Goal: Obtain resource: Download file/media

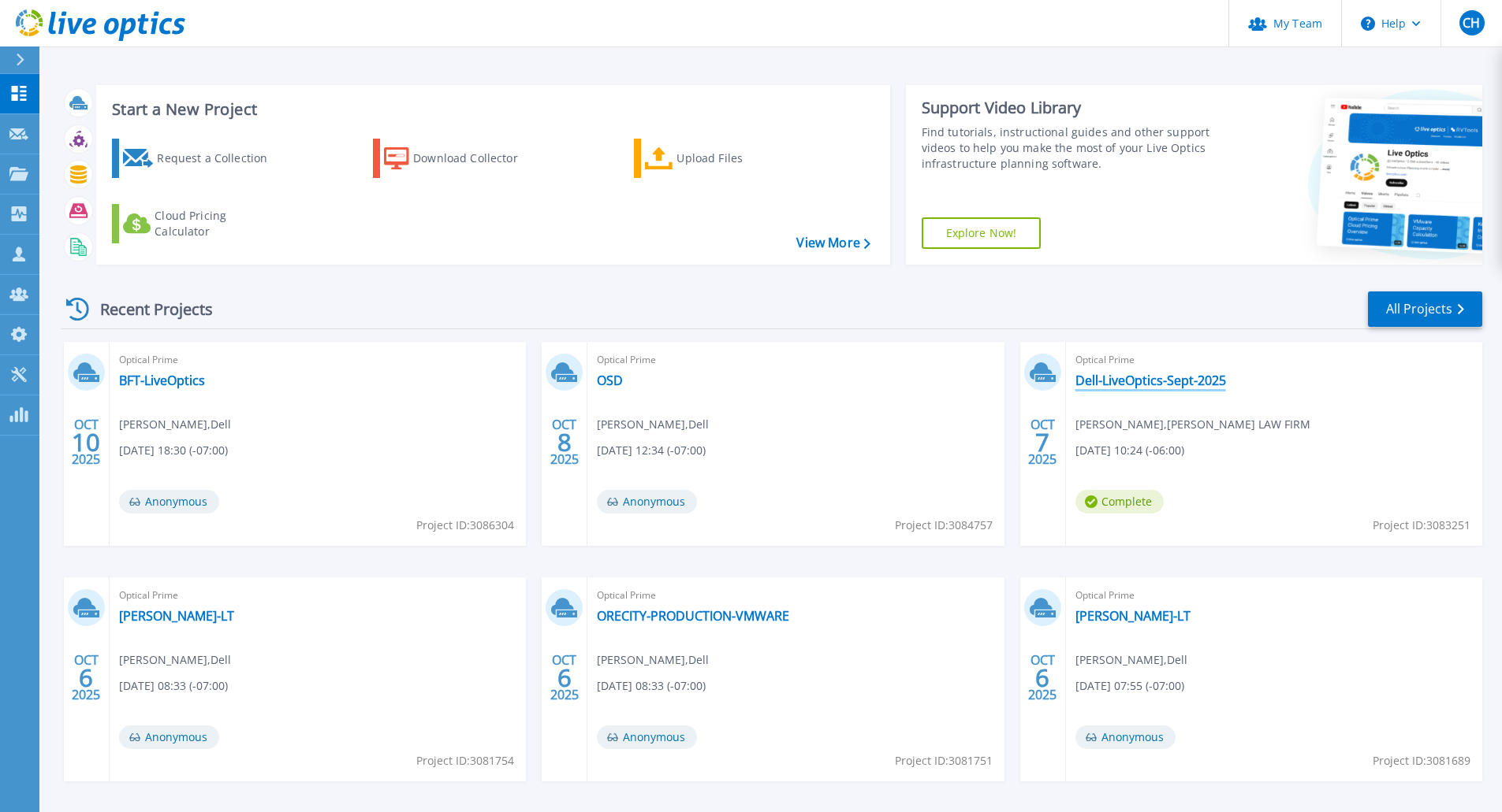
click at [1191, 384] on link "Dell-LiveOptics-Sept-2025" at bounding box center [1150, 381] width 150 height 16
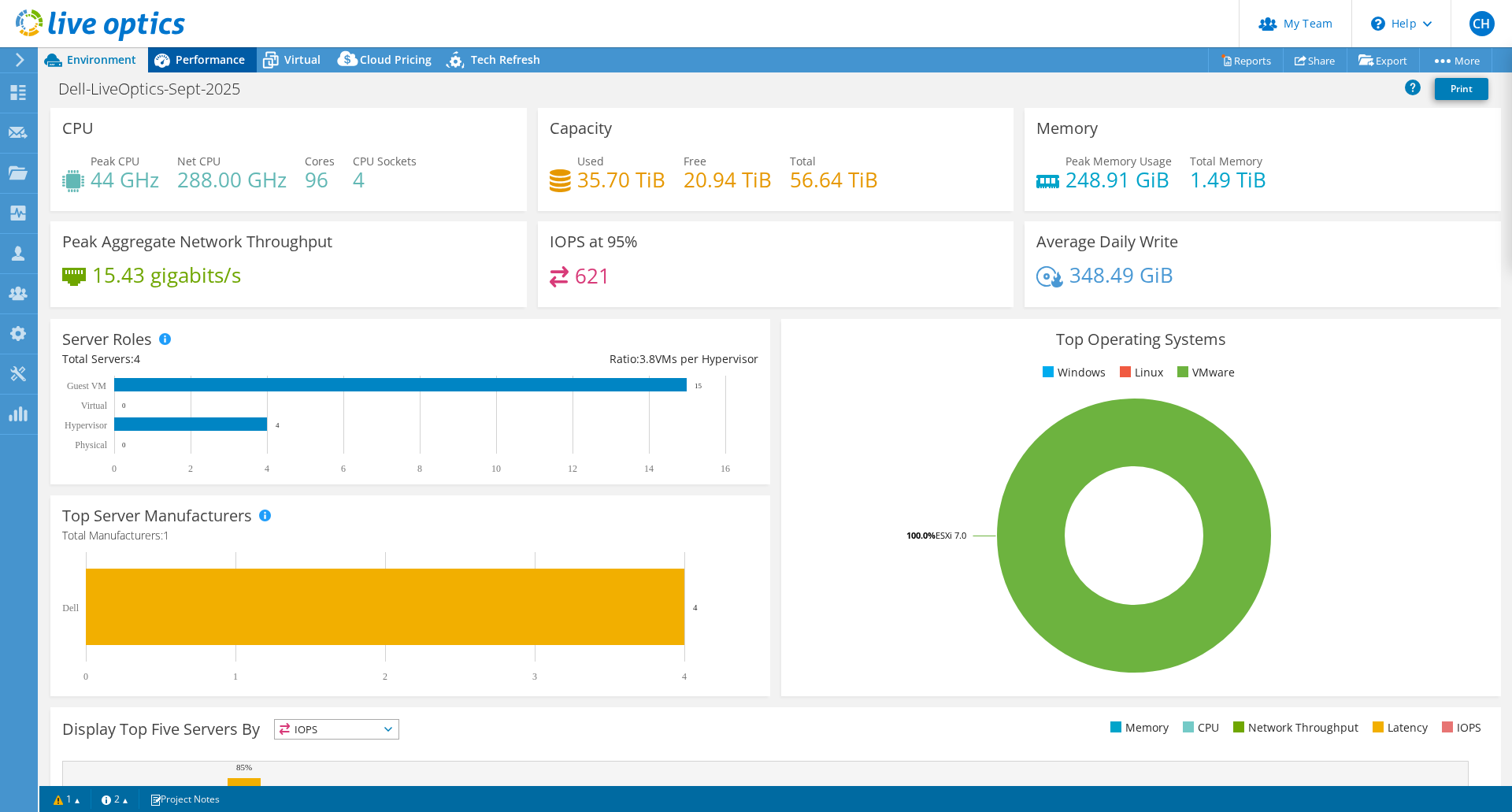
click at [214, 58] on span "Performance" at bounding box center [210, 59] width 69 height 15
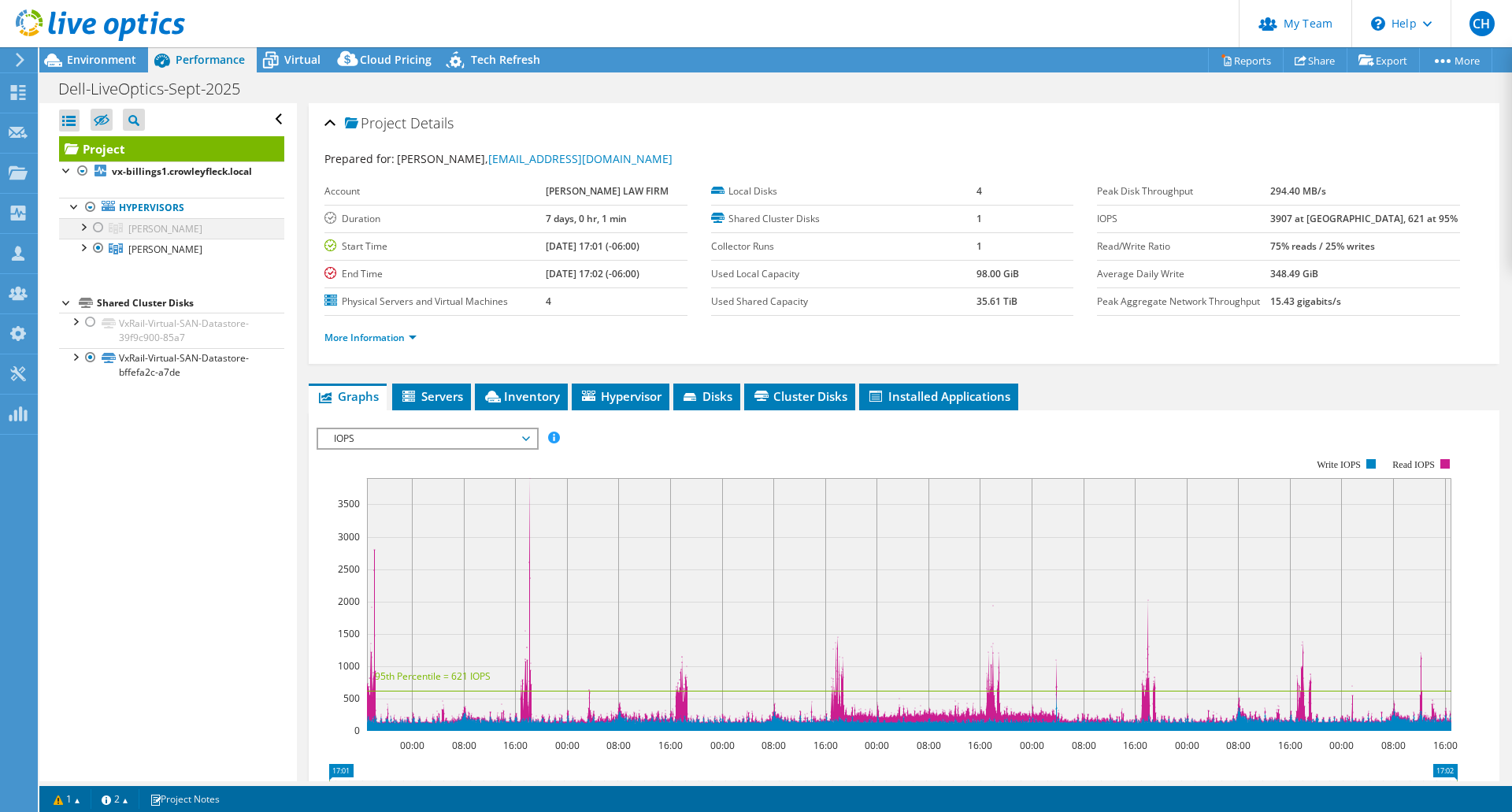
click at [97, 227] on div at bounding box center [99, 228] width 16 height 19
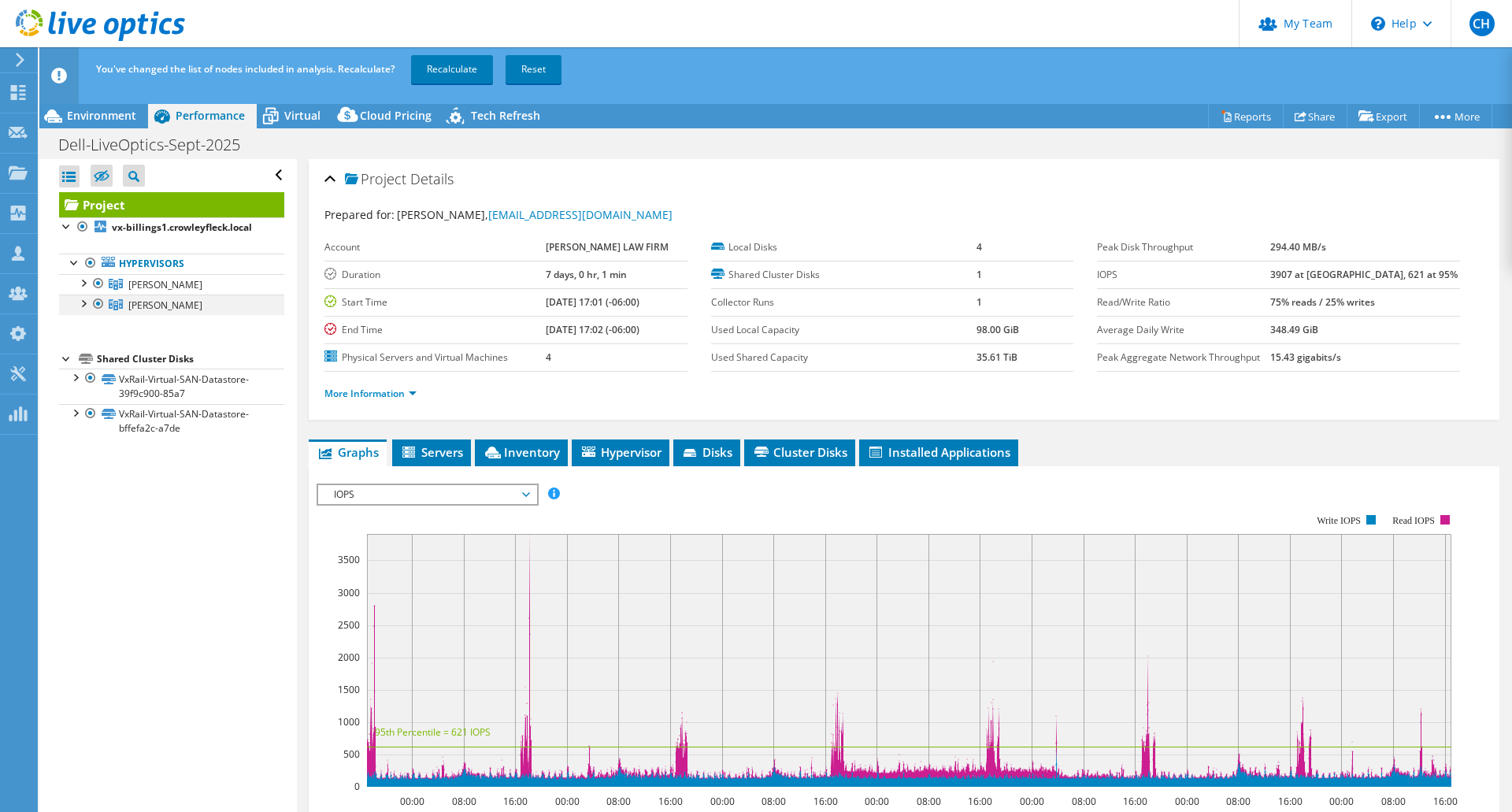
click at [96, 304] on div at bounding box center [99, 304] width 16 height 19
click at [448, 75] on link "Recalculate" at bounding box center [452, 69] width 82 height 28
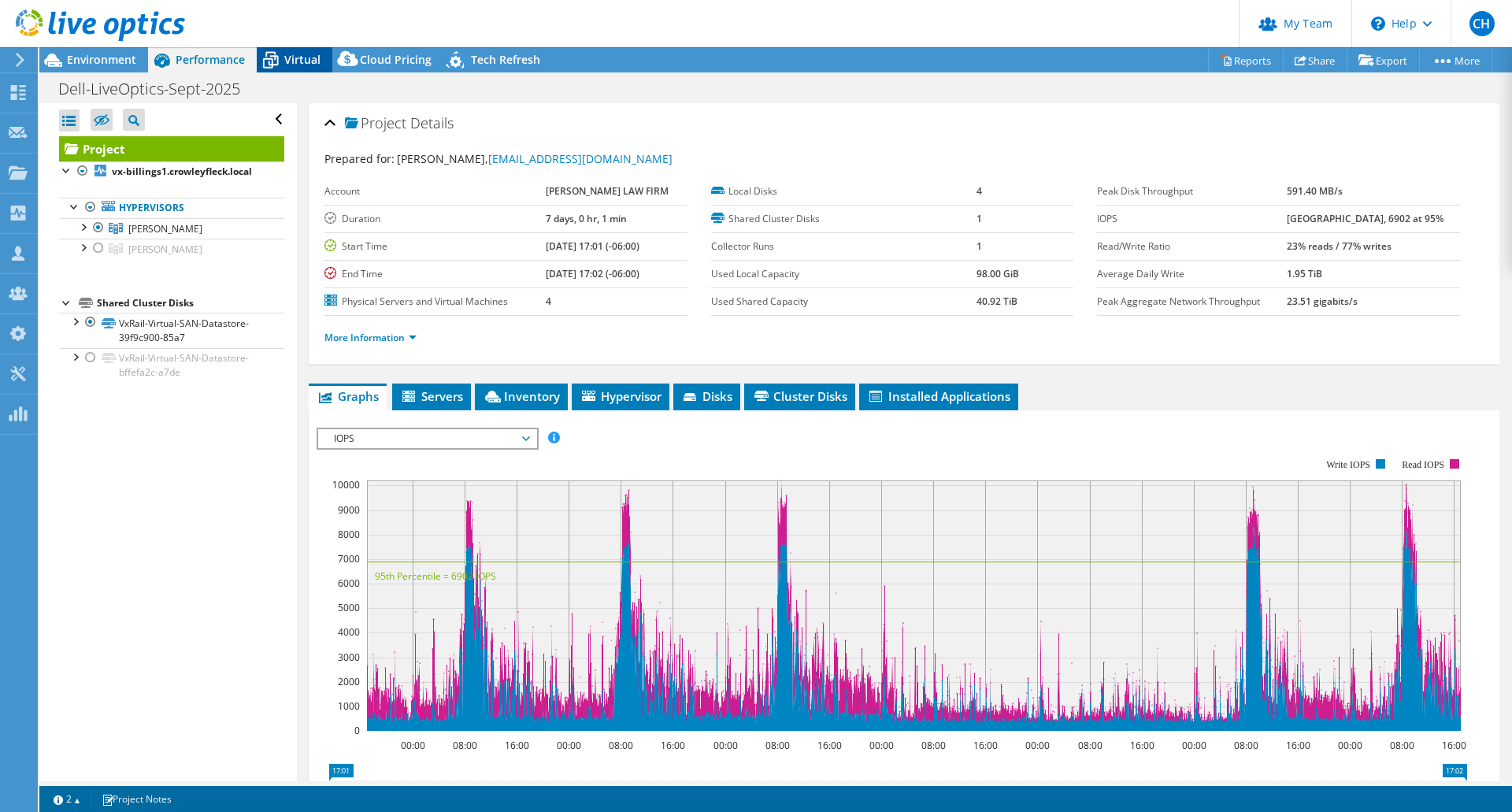
click at [302, 62] on span "Virtual" at bounding box center [302, 59] width 36 height 15
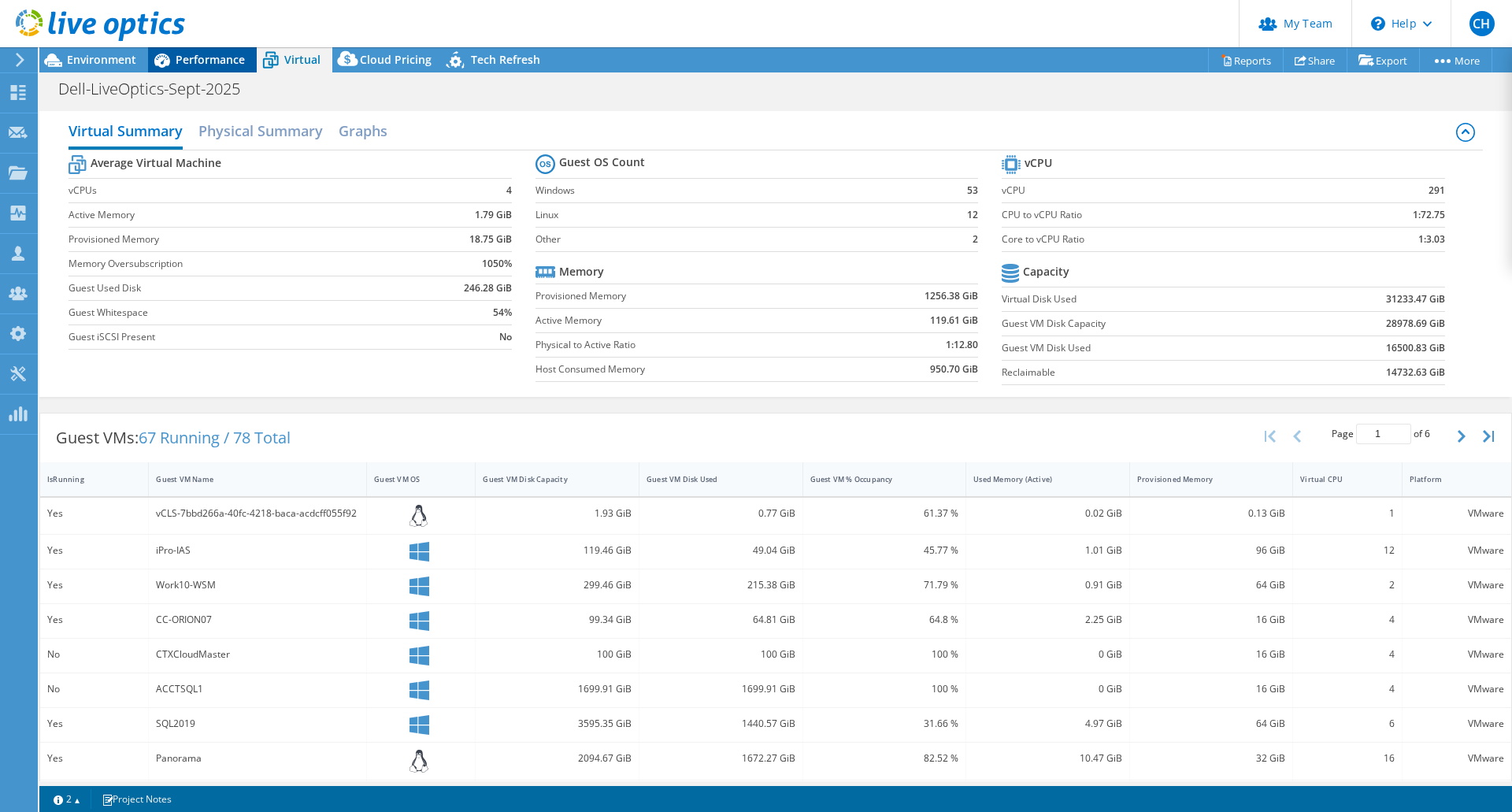
click at [200, 59] on span "Performance" at bounding box center [210, 59] width 69 height 15
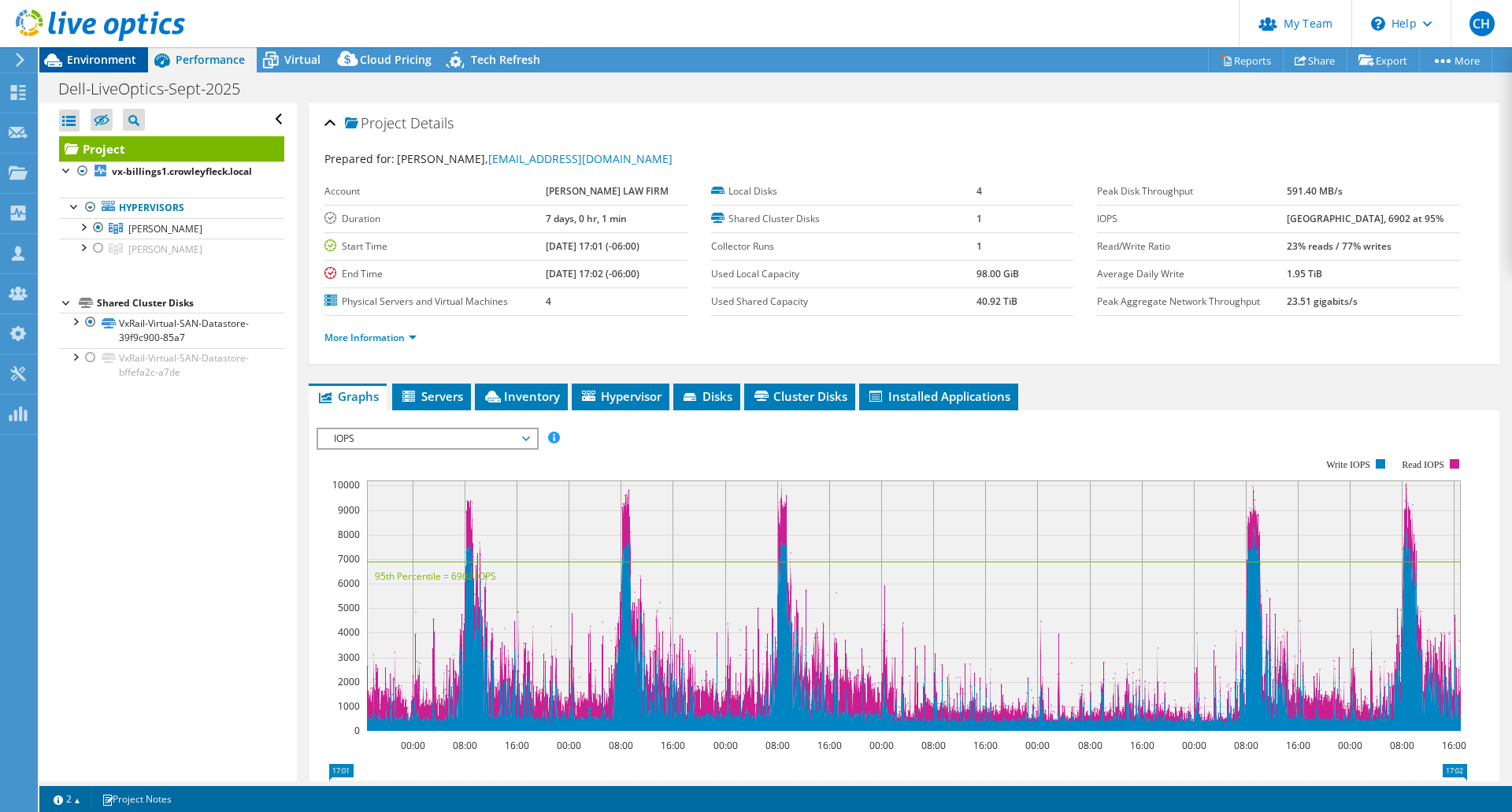
click at [91, 55] on span "Environment" at bounding box center [101, 59] width 69 height 15
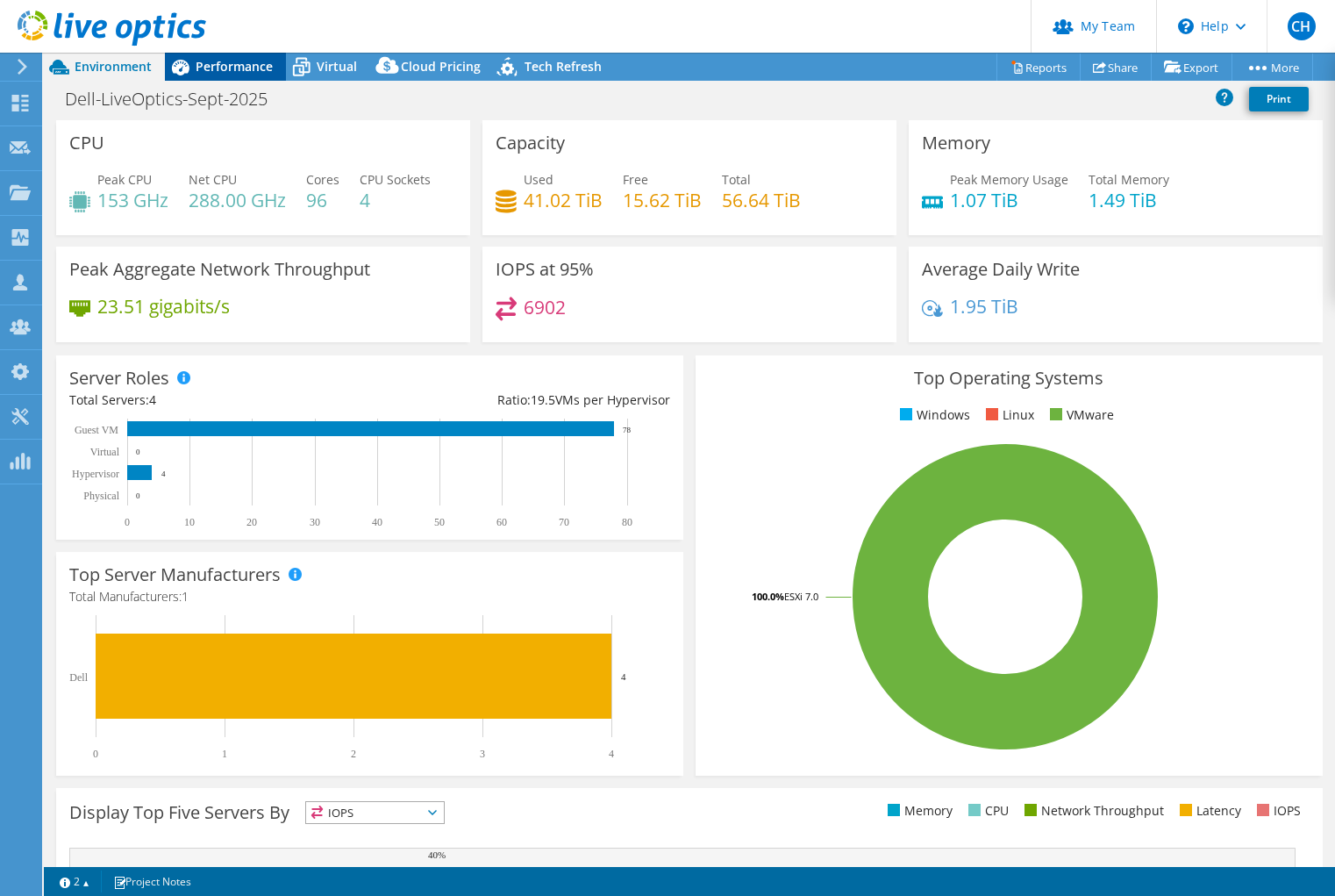
click at [251, 77] on div "Performance" at bounding box center [224, 66] width 121 height 28
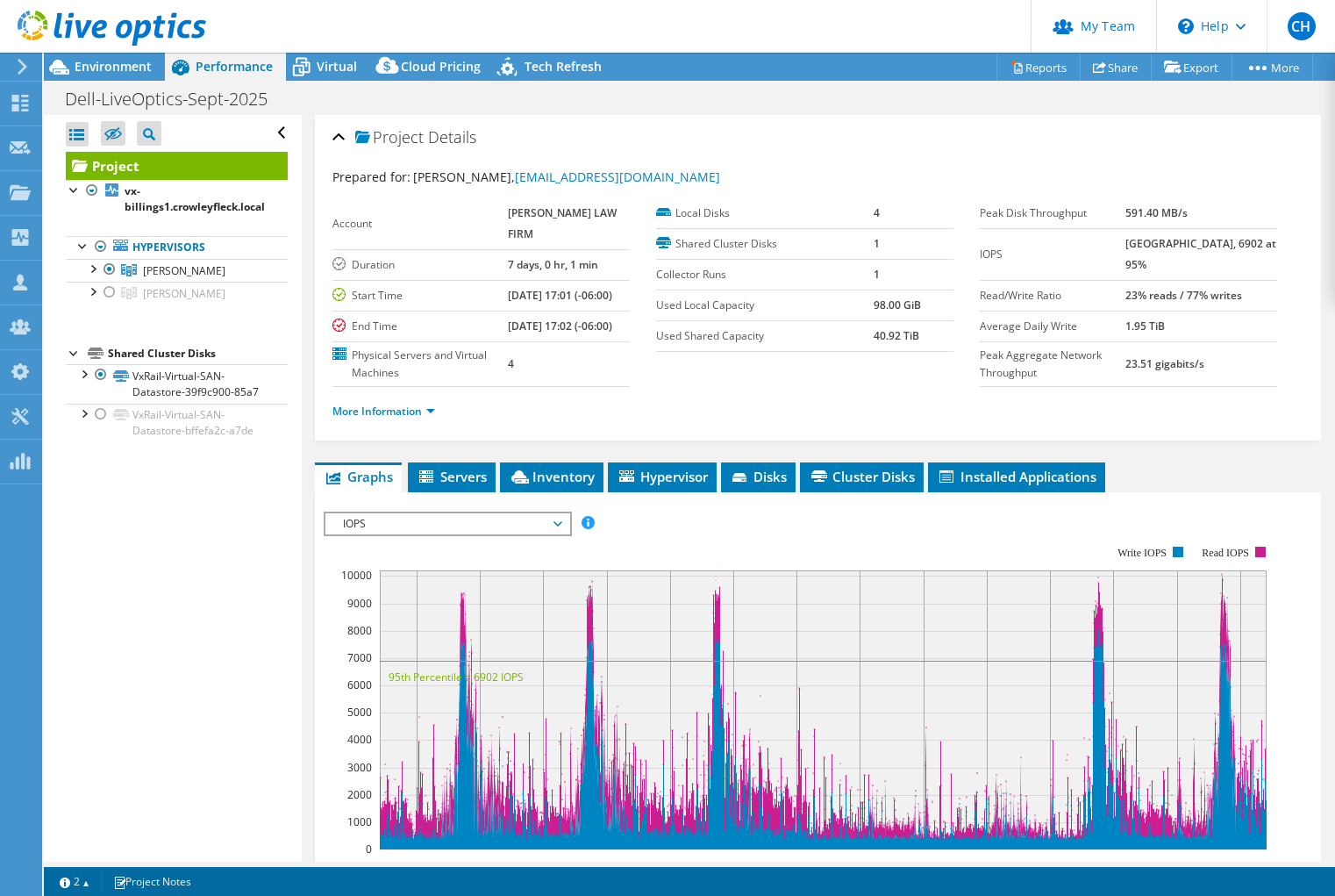
click at [553, 534] on span "IOPS" at bounding box center [447, 524] width 225 height 21
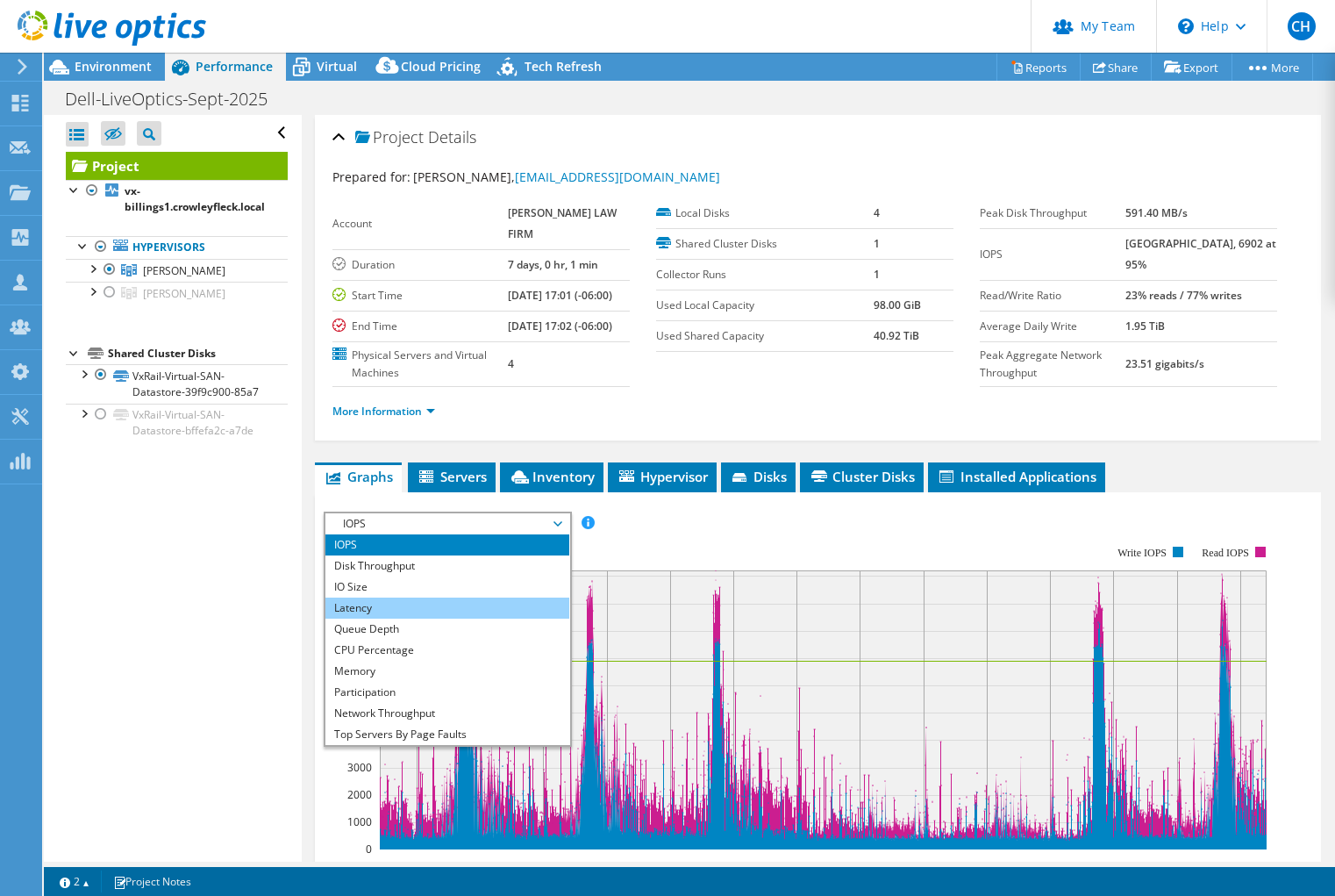
click at [492, 619] on li "Latency" at bounding box center [447, 608] width 243 height 21
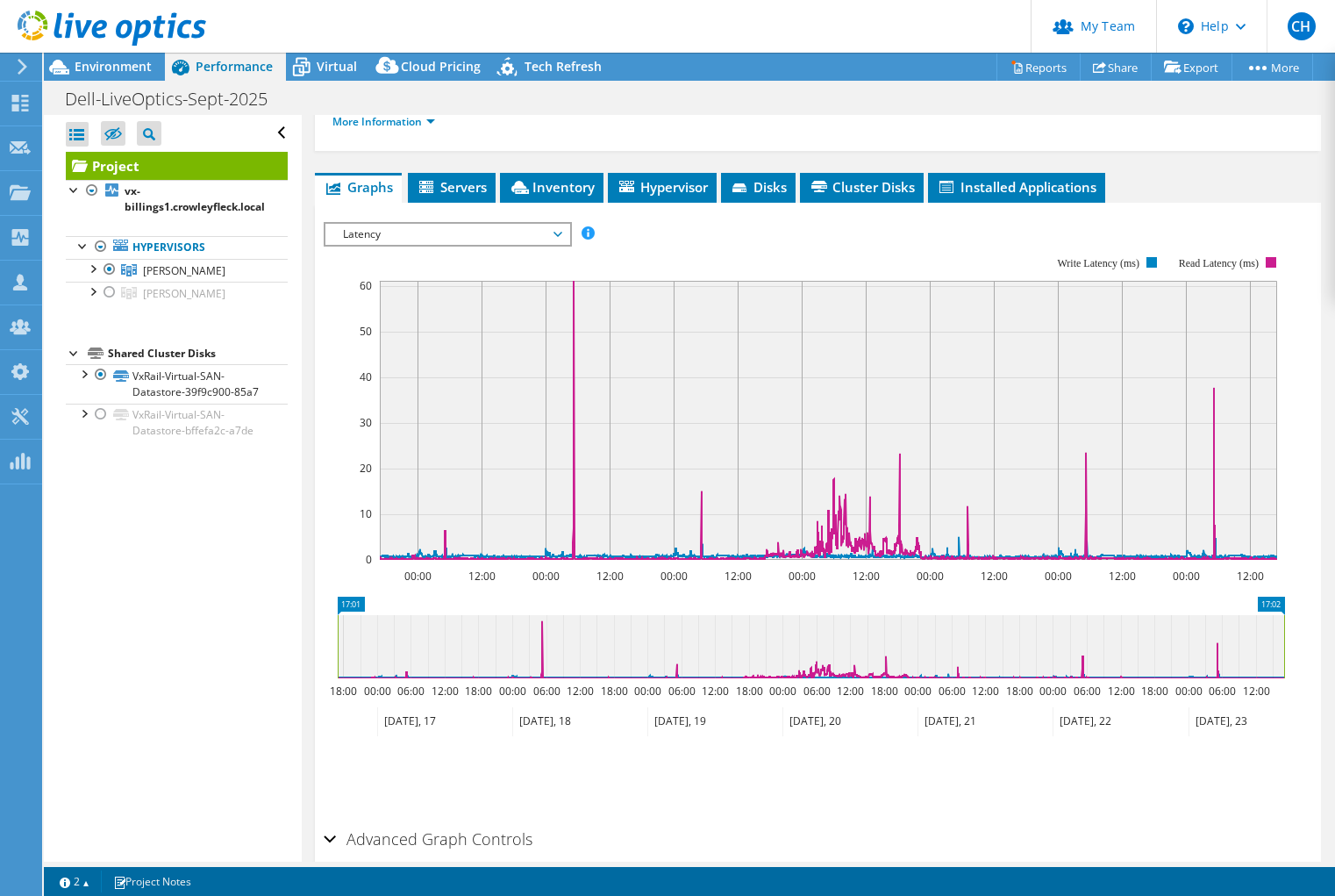
scroll to position [292, 0]
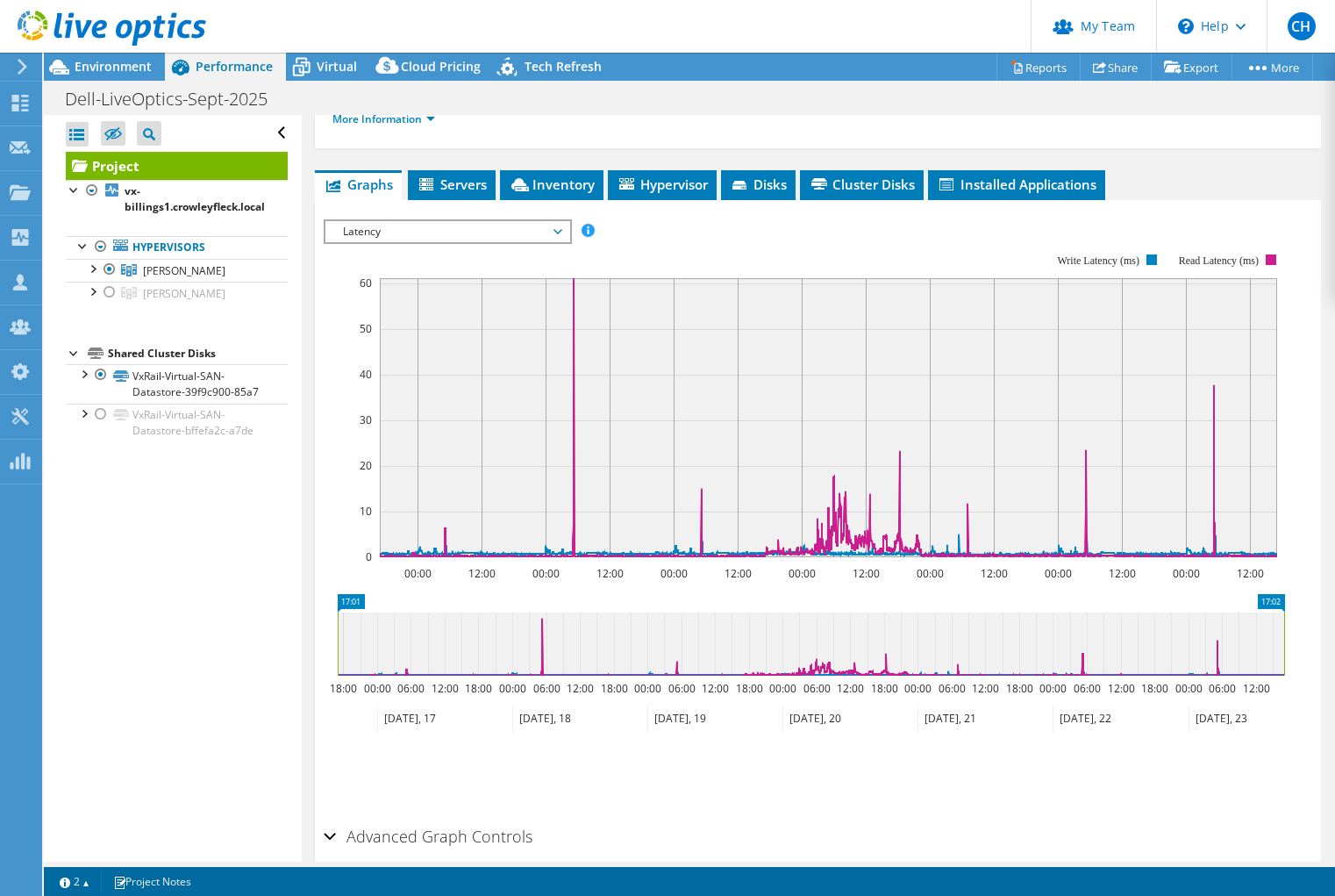
click at [511, 242] on span "Latency" at bounding box center [447, 232] width 225 height 21
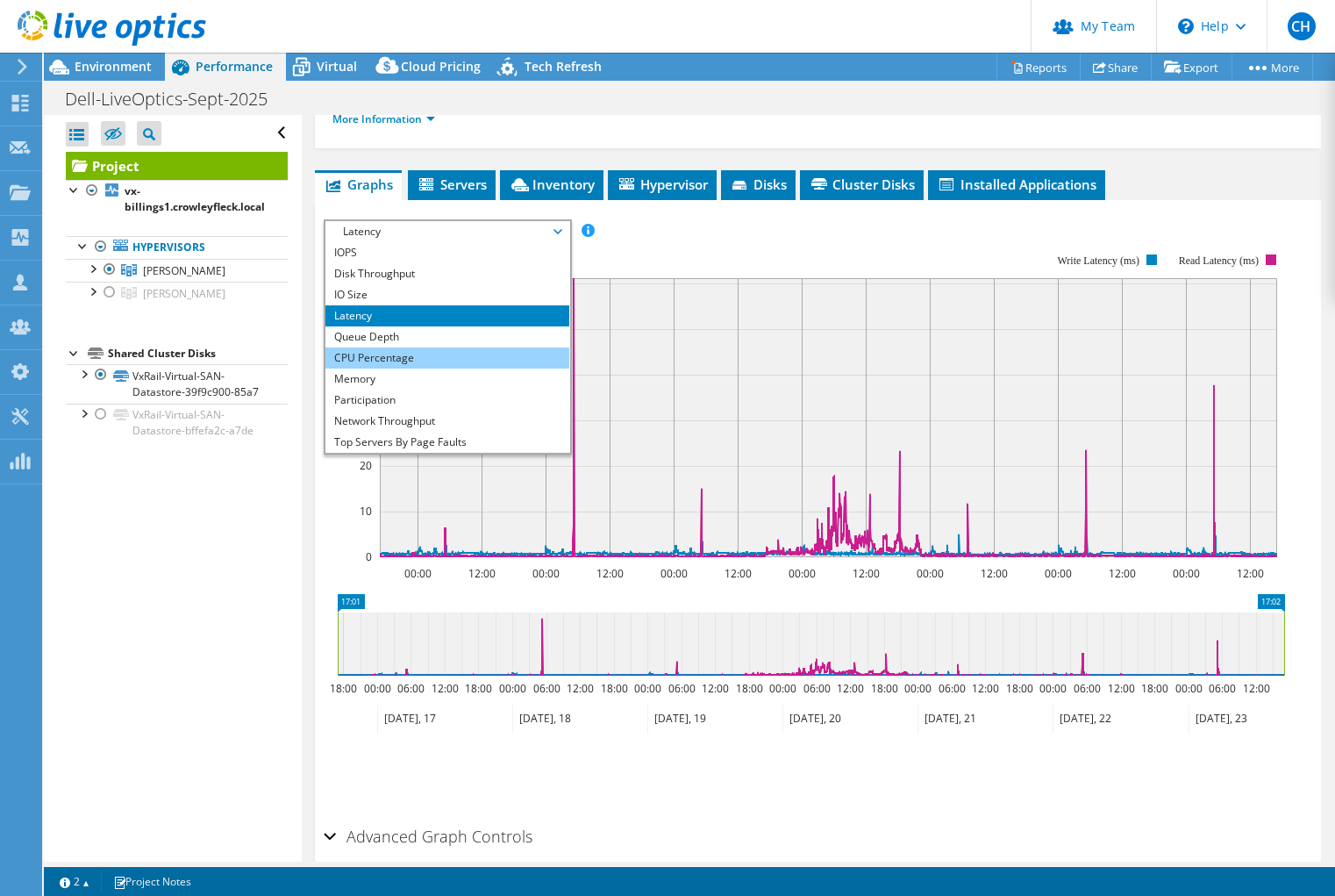
click at [477, 368] on li "CPU Percentage" at bounding box center [447, 358] width 243 height 21
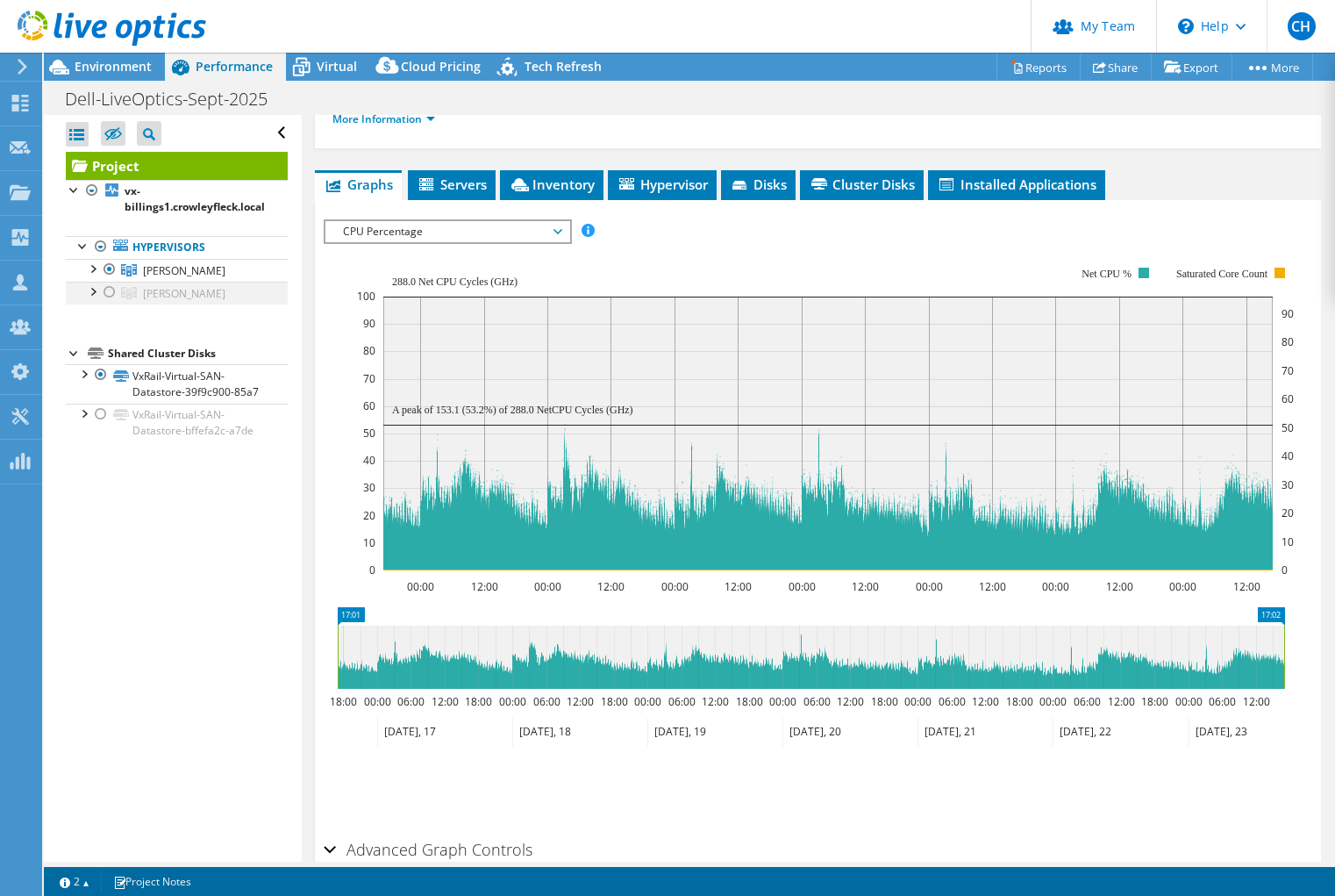
click at [111, 294] on div at bounding box center [110, 292] width 18 height 21
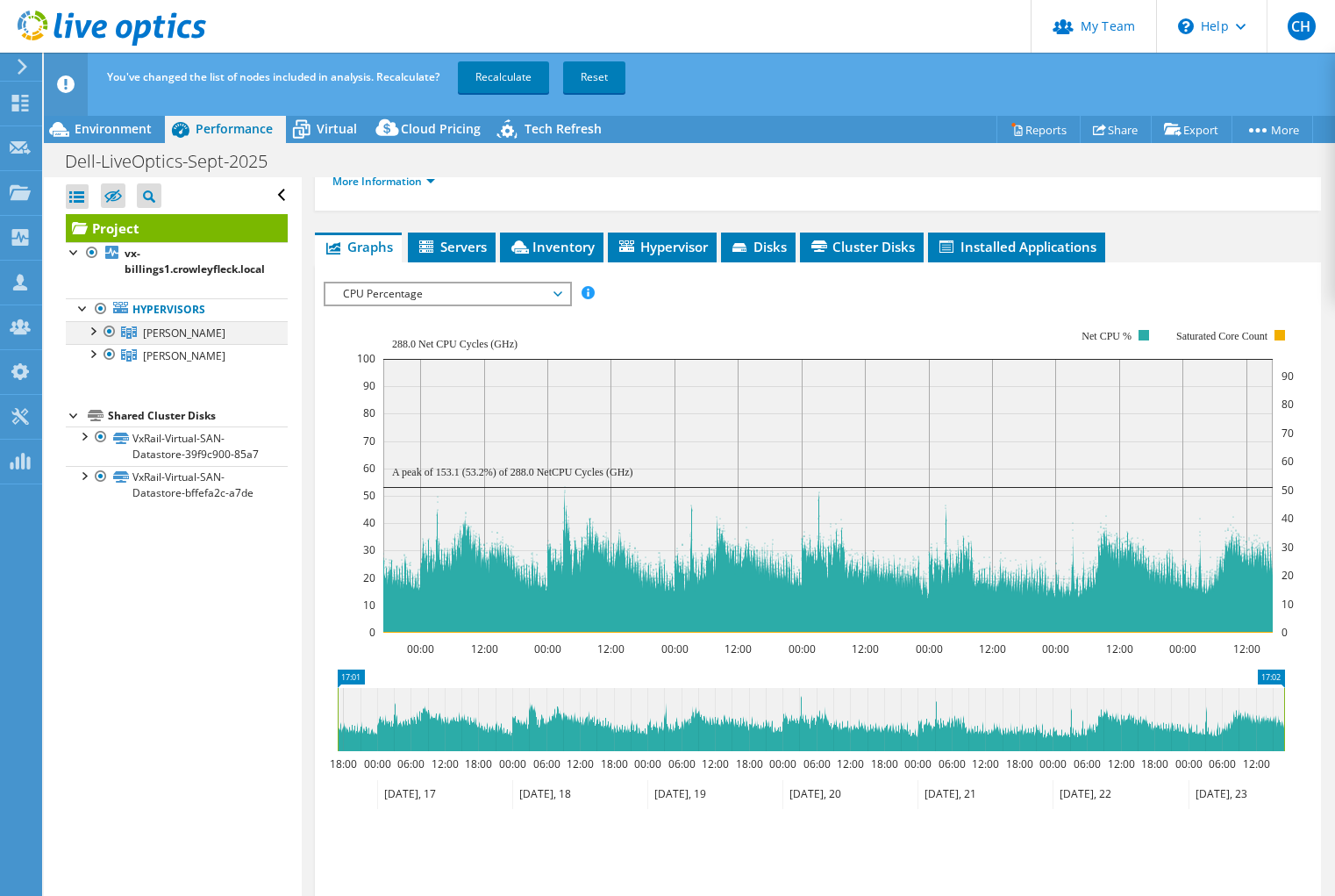
click at [112, 329] on div at bounding box center [110, 332] width 18 height 21
click at [510, 72] on link "Recalculate" at bounding box center [503, 77] width 91 height 31
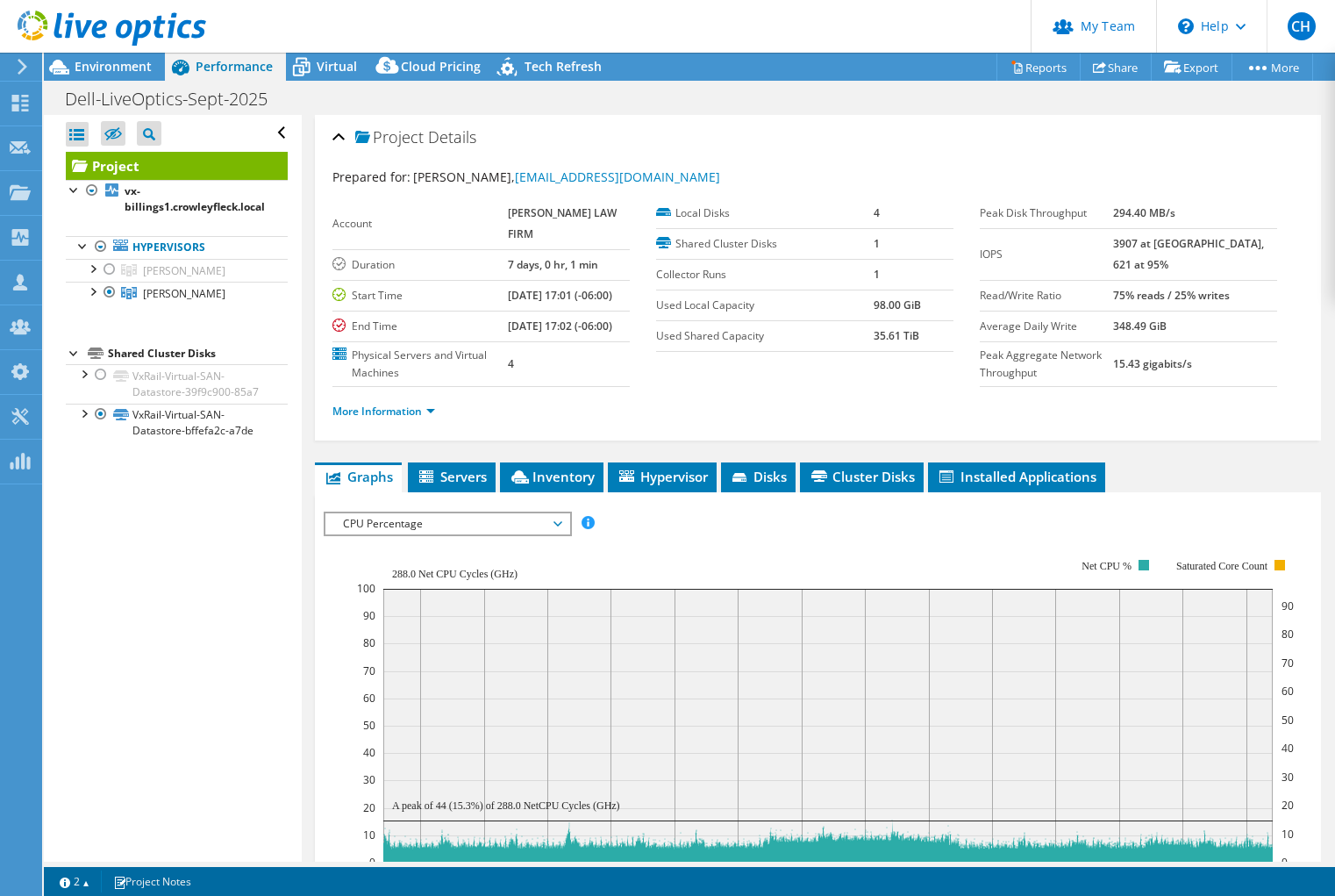
select select "USD"
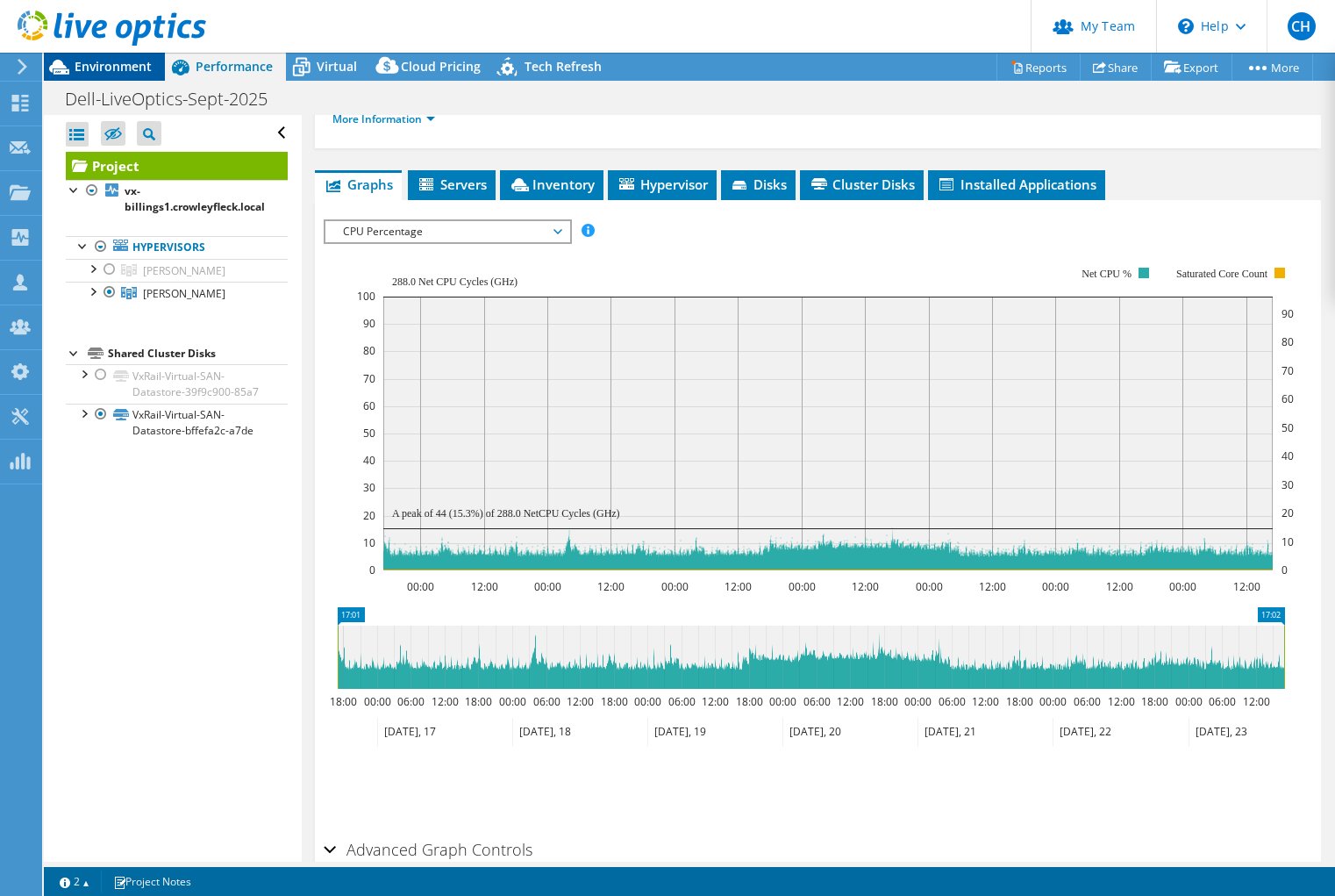
click at [117, 64] on span "Environment" at bounding box center [113, 66] width 77 height 17
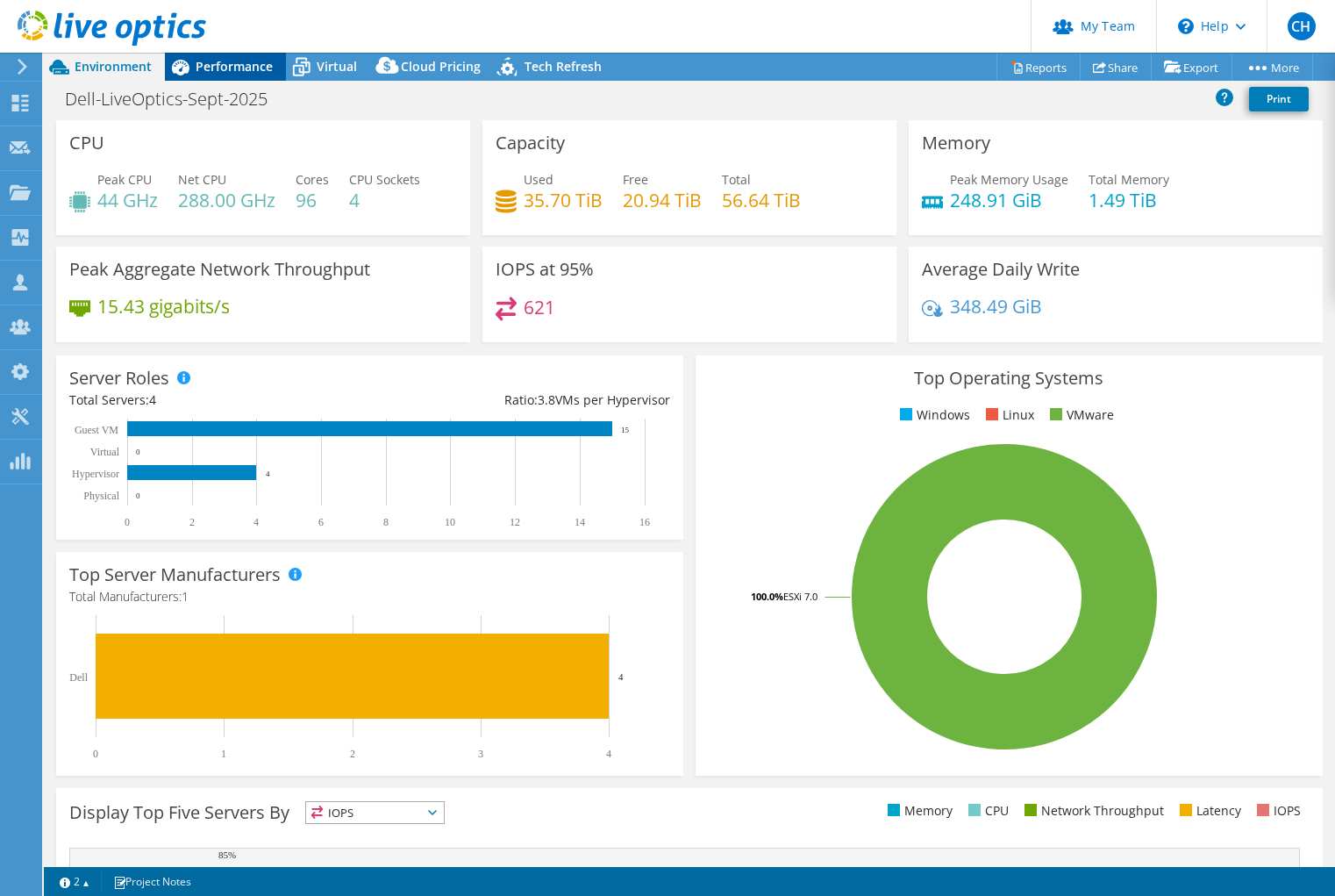
click at [242, 63] on span "Performance" at bounding box center [234, 66] width 77 height 17
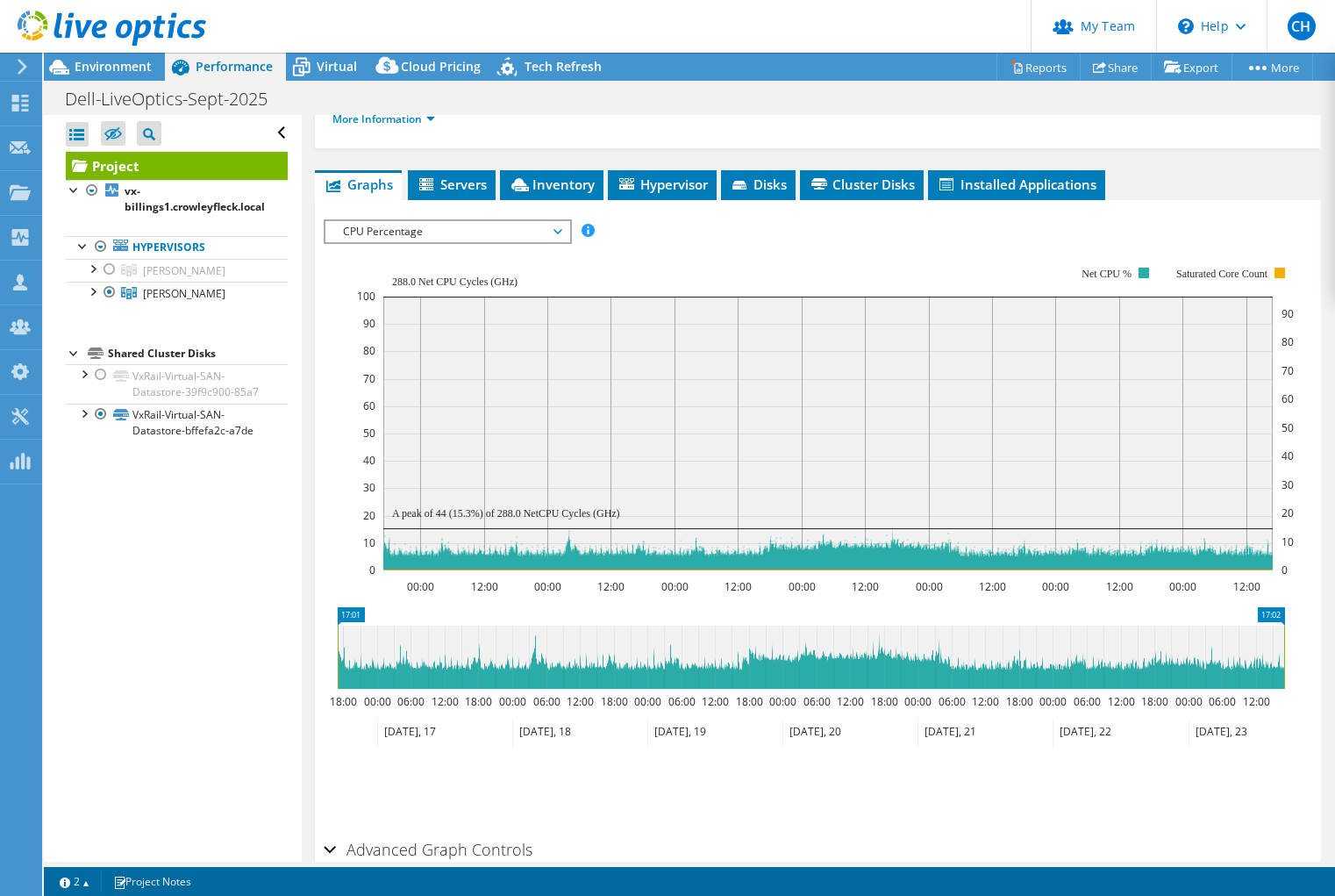
click at [491, 242] on span "CPU Percentage" at bounding box center [447, 232] width 225 height 21
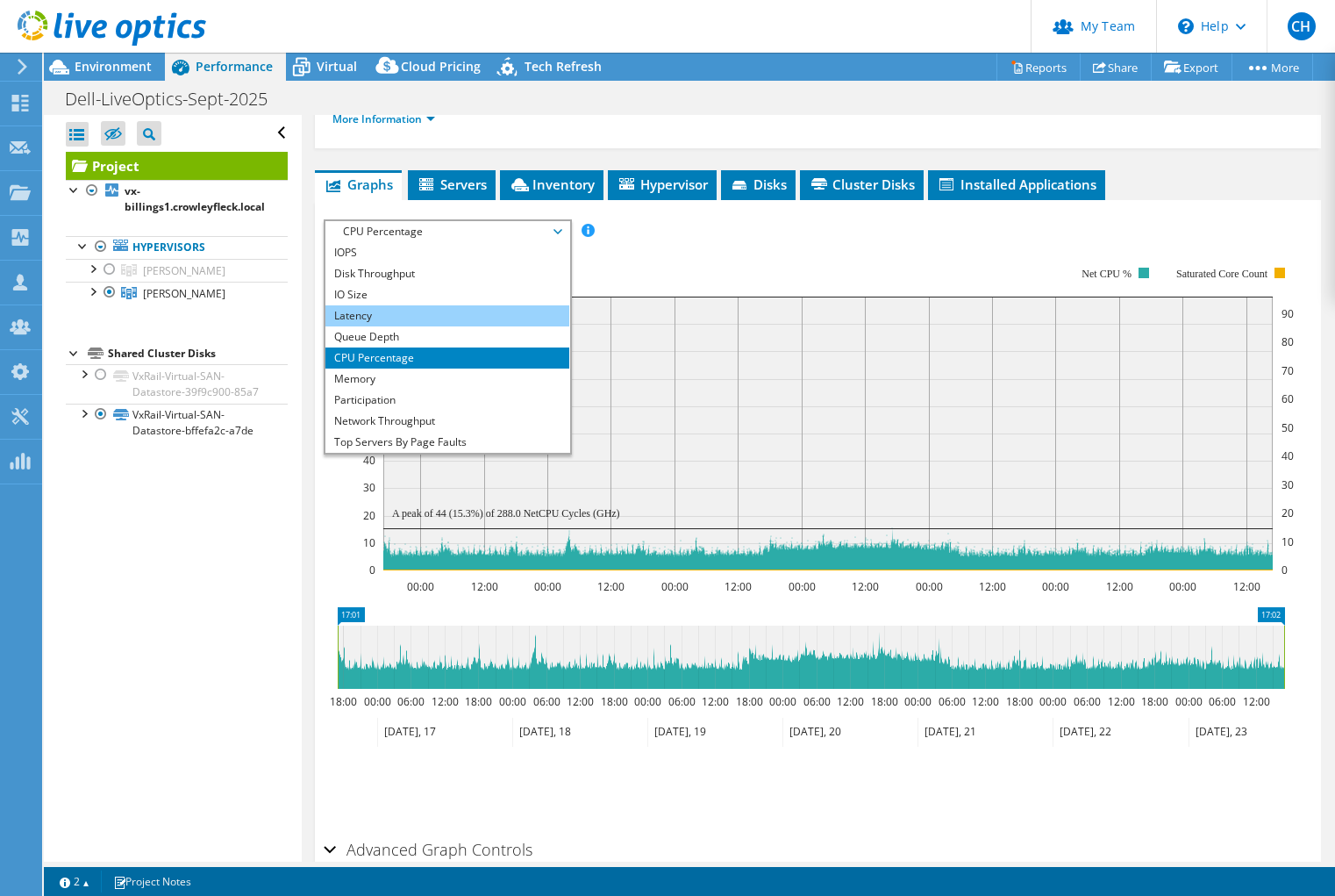
click at [473, 326] on li "Latency" at bounding box center [447, 316] width 243 height 21
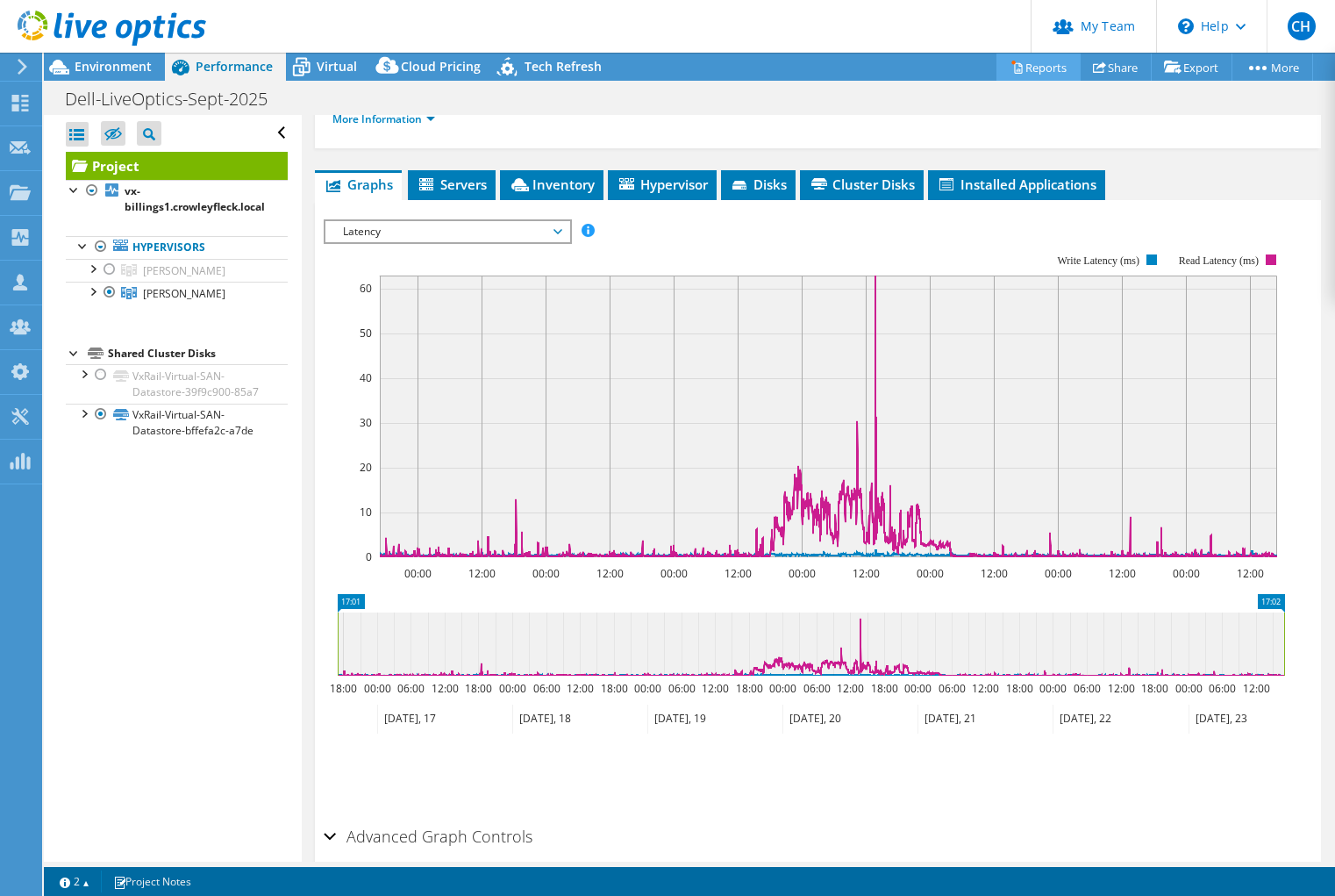
click at [1045, 73] on link "Reports" at bounding box center [1038, 67] width 84 height 27
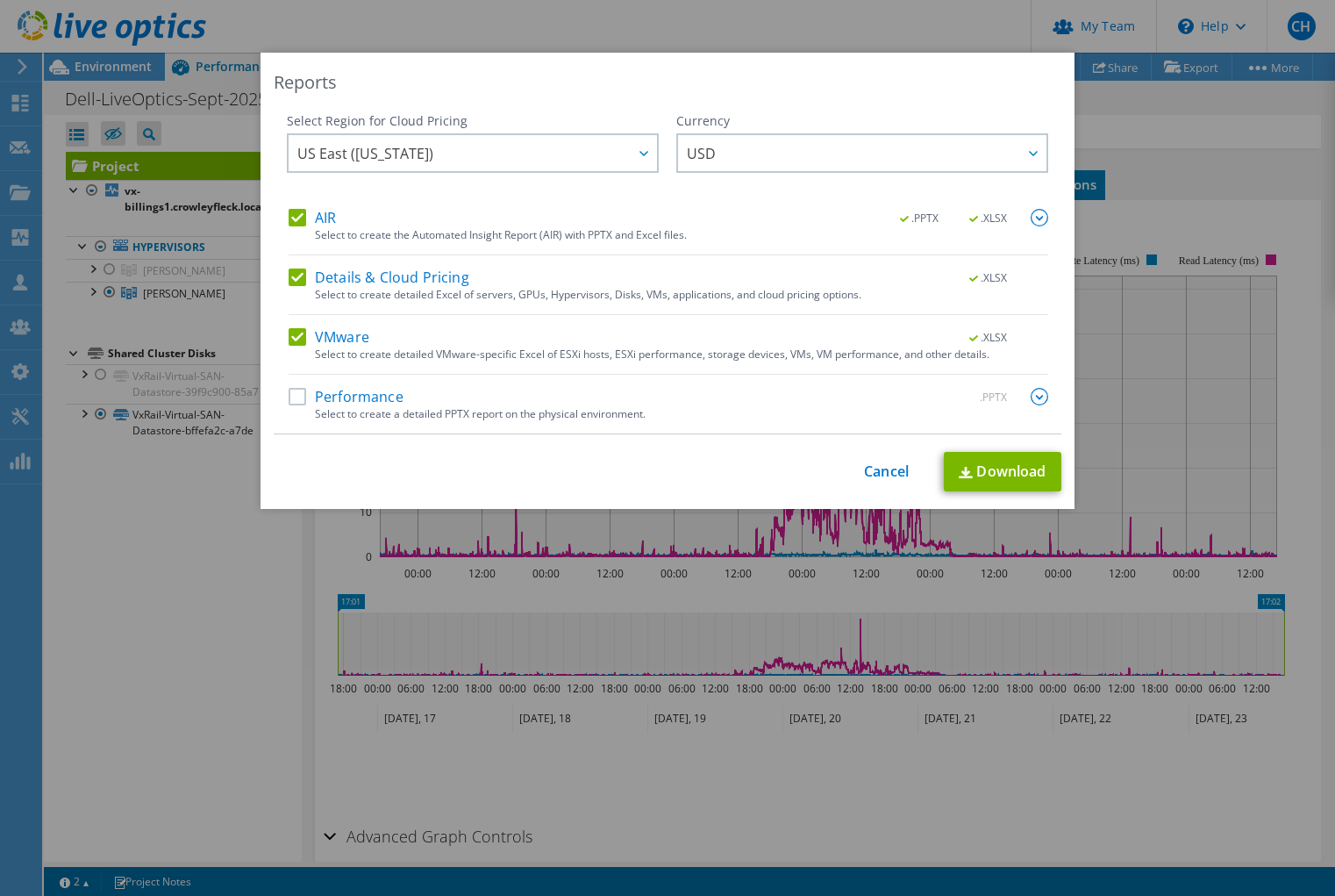
click at [1187, 139] on div "Reports Select Region for Cloud Pricing Asia Pacific (Hong Kong) Asia Pacific (…" at bounding box center [667, 448] width 1335 height 790
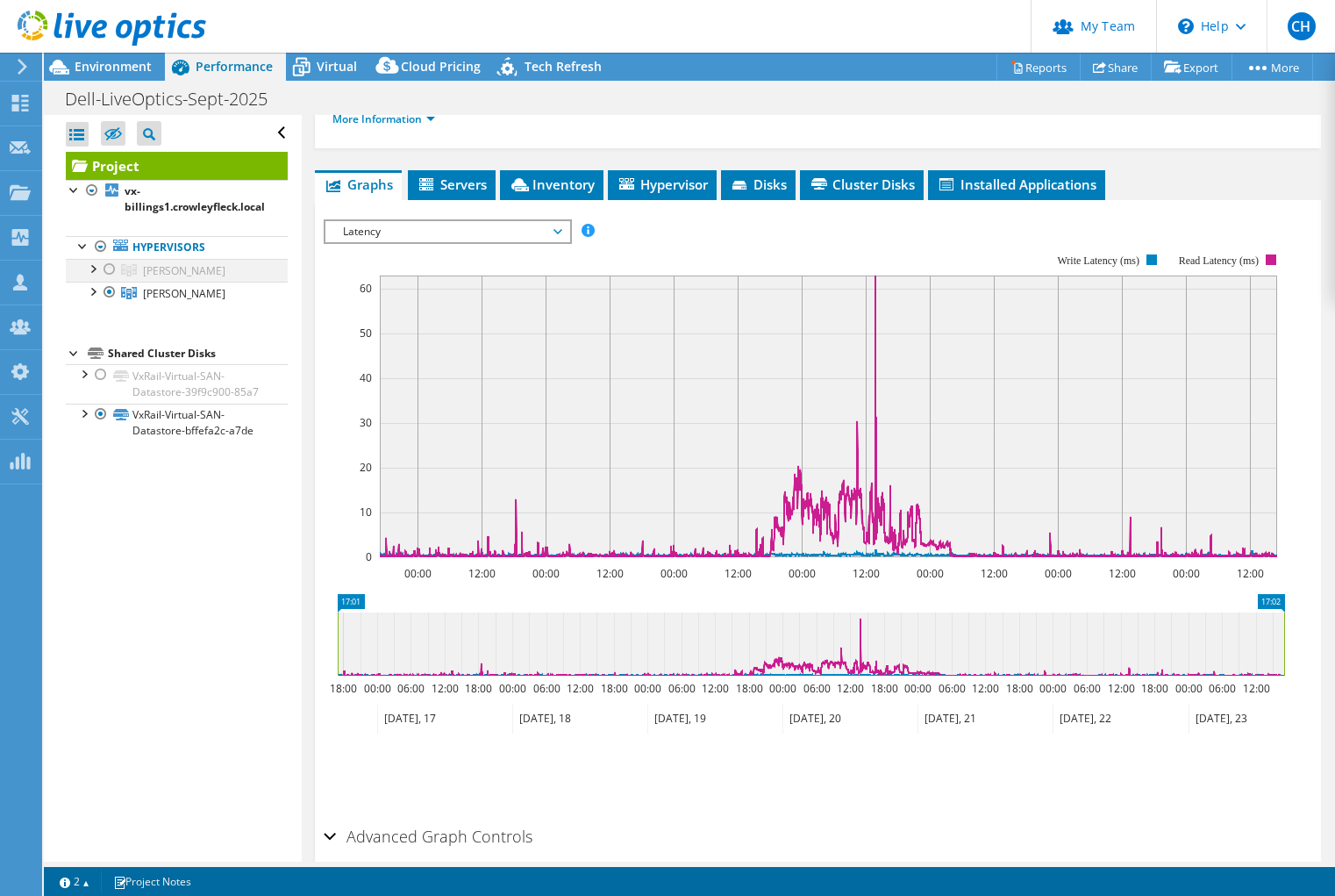
click at [107, 261] on div at bounding box center [110, 269] width 18 height 21
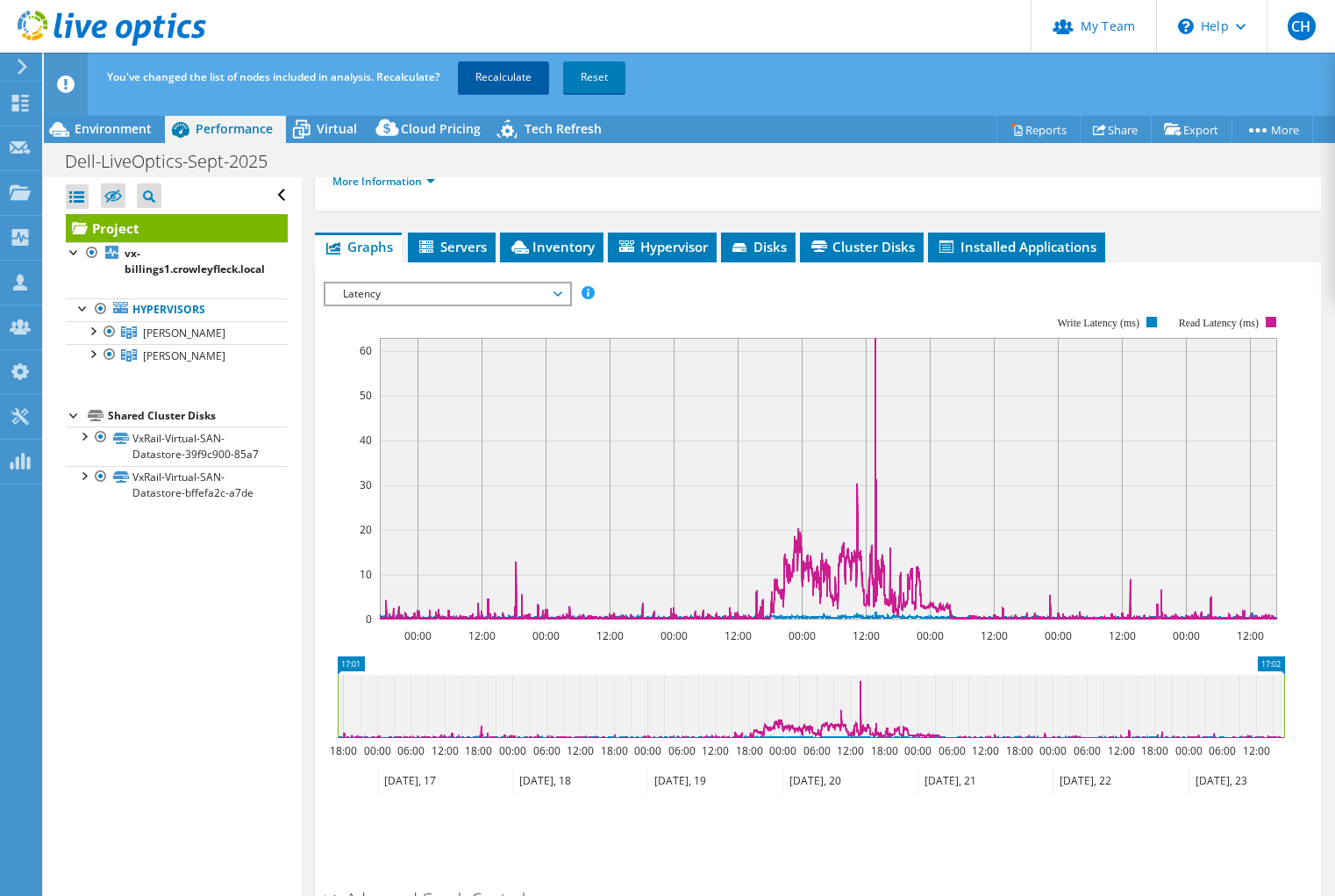
click at [514, 80] on link "Recalculate" at bounding box center [503, 77] width 91 height 31
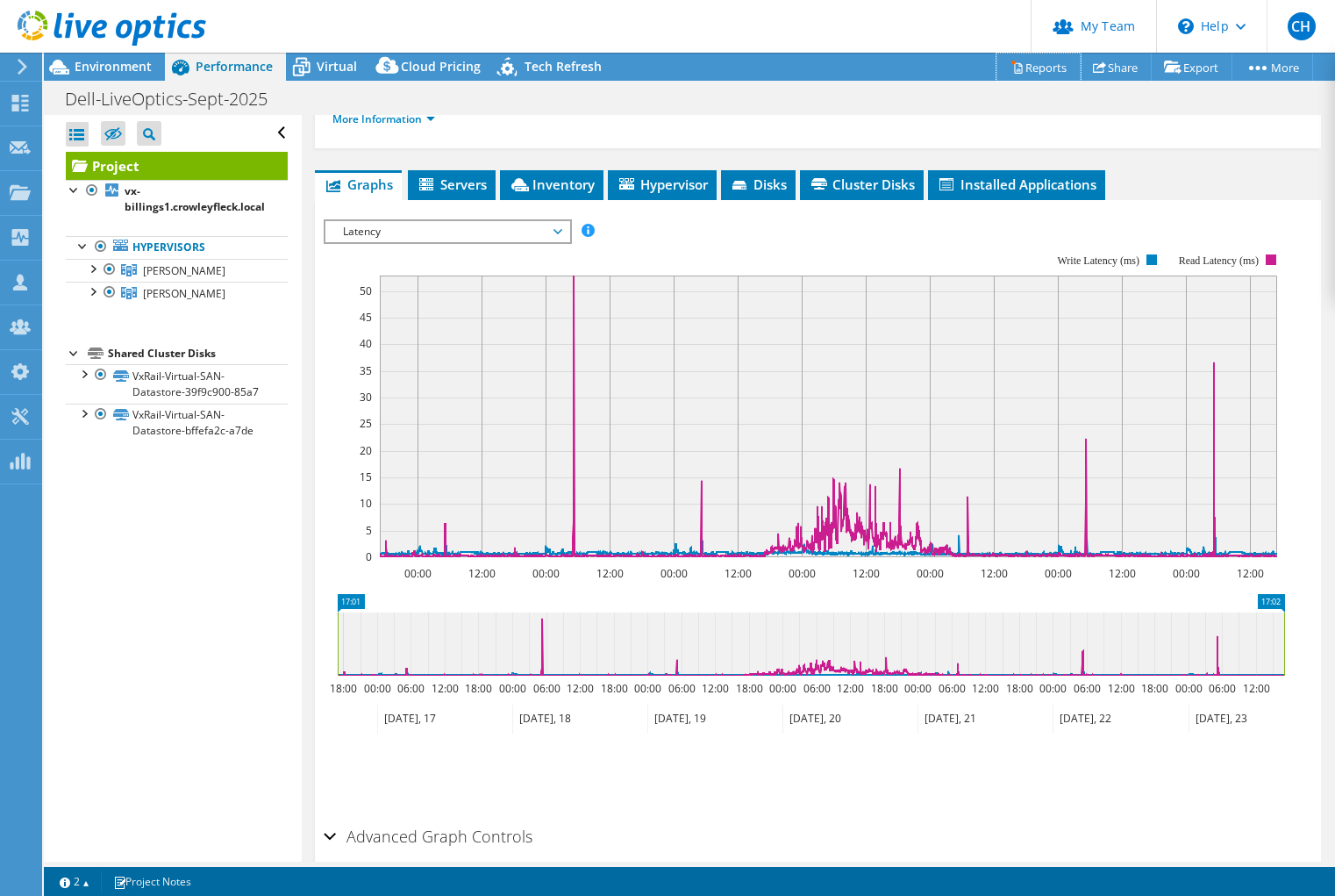
click at [1027, 63] on link "Reports" at bounding box center [1038, 67] width 84 height 27
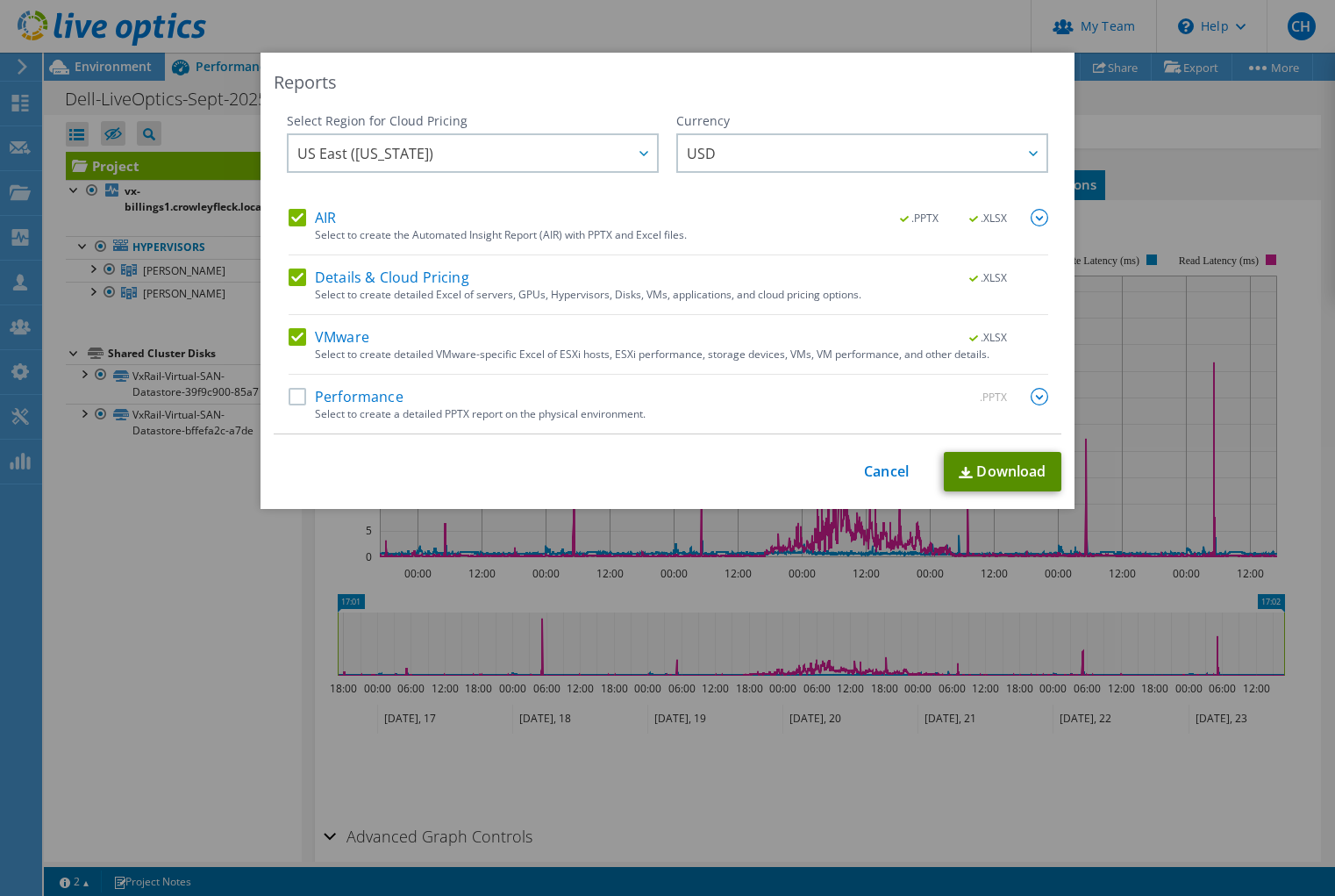
click at [984, 467] on link "Download" at bounding box center [1002, 471] width 117 height 39
